Goal: Navigation & Orientation: Find specific page/section

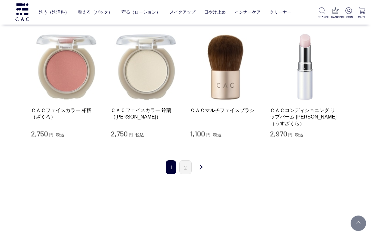
scroll to position [730, 0]
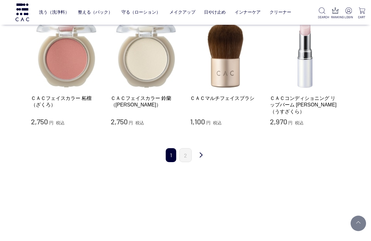
click at [202, 148] on link "次" at bounding box center [201, 155] width 12 height 15
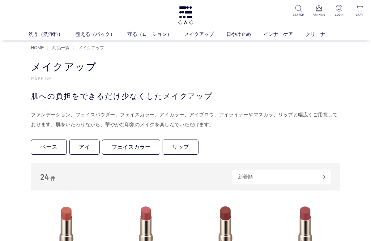
click at [55, 147] on link "ベース" at bounding box center [49, 146] width 36 height 15
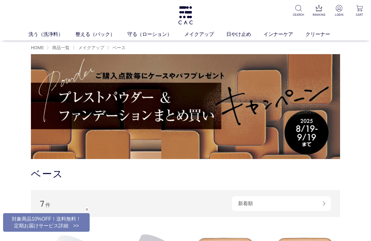
click at [204, 36] on link "メイクアップ" at bounding box center [205, 34] width 42 height 7
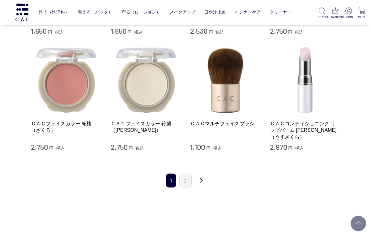
scroll to position [722, 0]
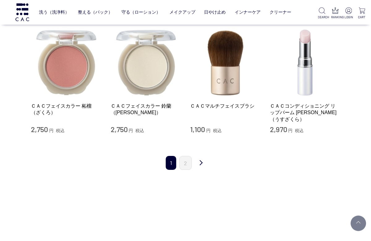
click at [197, 156] on link "次" at bounding box center [201, 163] width 12 height 15
